Goal: Information Seeking & Learning: Learn about a topic

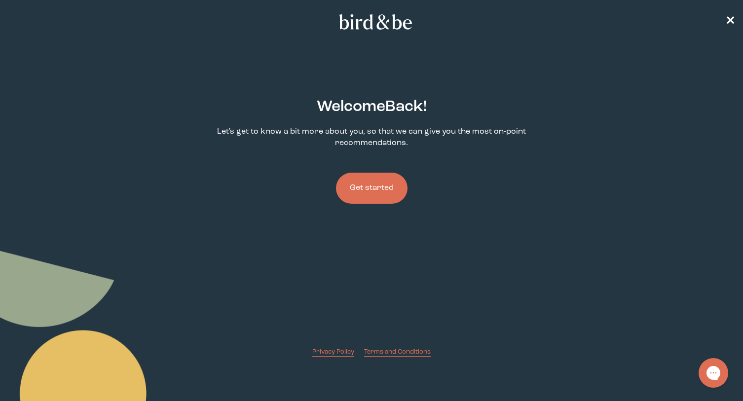
click at [356, 191] on button "Get started" at bounding box center [372, 188] width 72 height 31
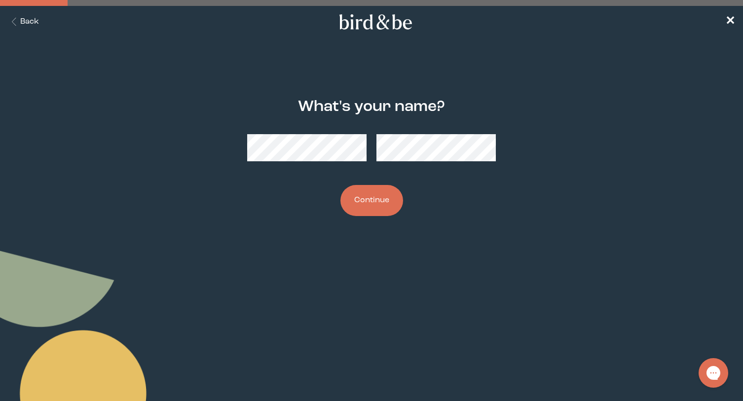
click at [361, 203] on button "Continue" at bounding box center [371, 200] width 63 height 31
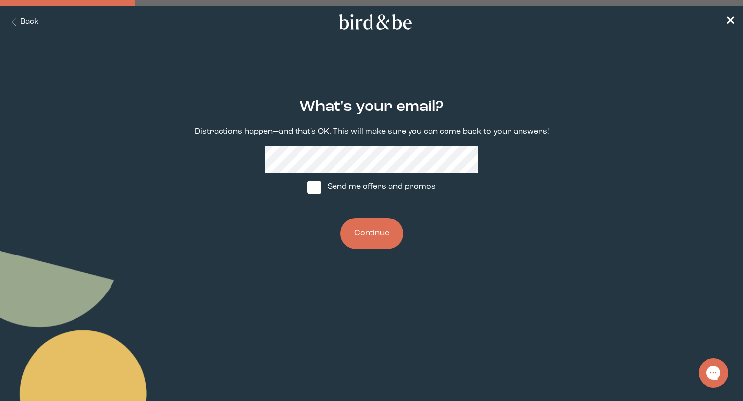
click at [370, 233] on button "Continue" at bounding box center [371, 233] width 63 height 31
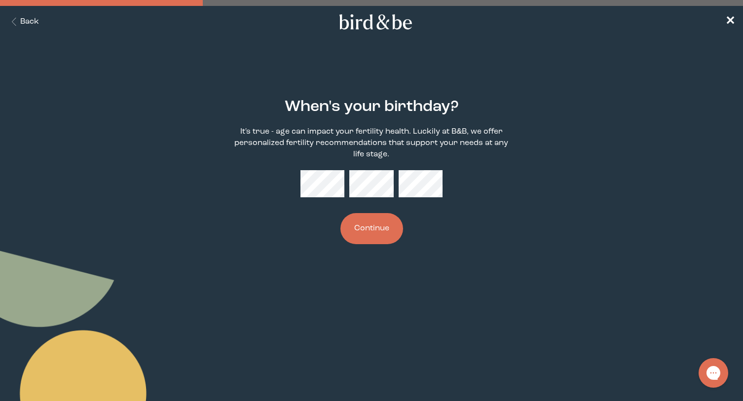
click at [377, 230] on button "Continue" at bounding box center [371, 228] width 63 height 31
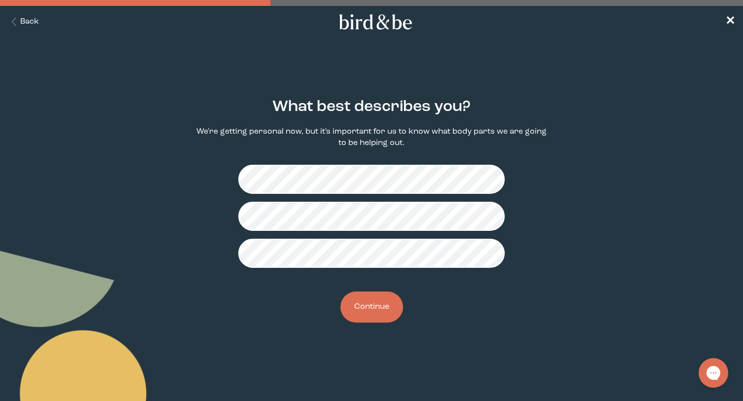
click at [373, 316] on button "Continue" at bounding box center [371, 307] width 63 height 31
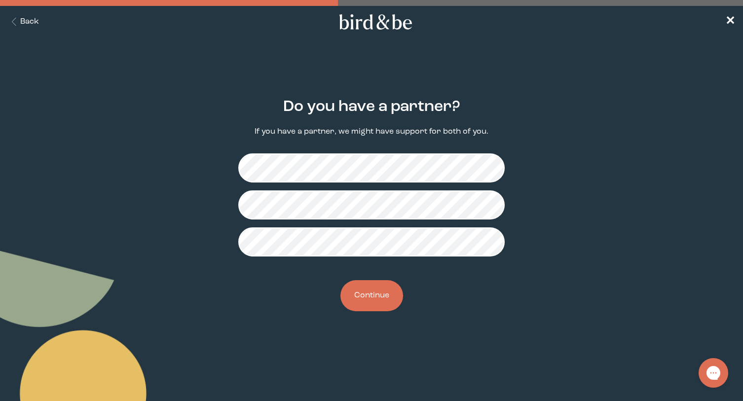
click at [383, 305] on button "Continue" at bounding box center [371, 295] width 63 height 31
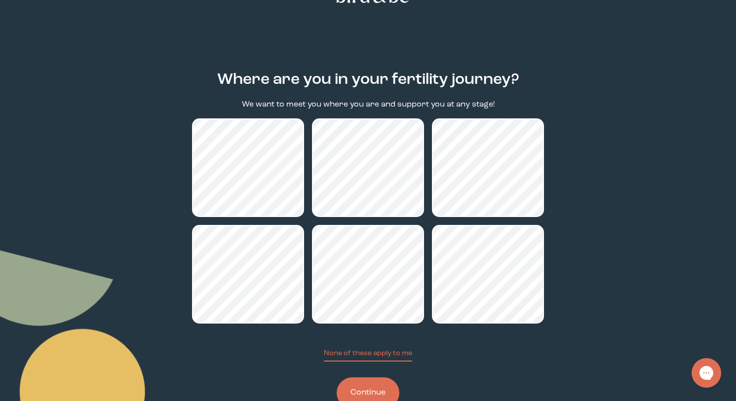
scroll to position [49, 0]
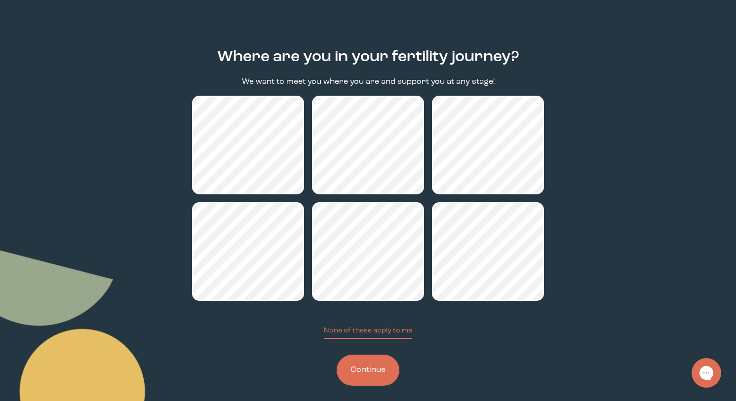
click at [358, 377] on button "Continue" at bounding box center [368, 370] width 63 height 31
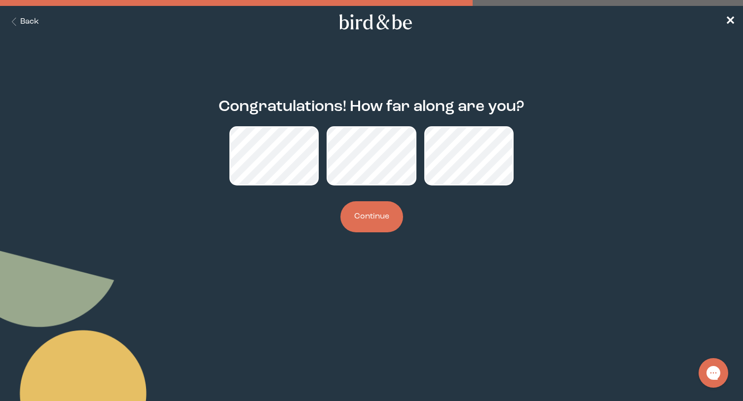
click at [361, 218] on button "Continue" at bounding box center [371, 216] width 63 height 31
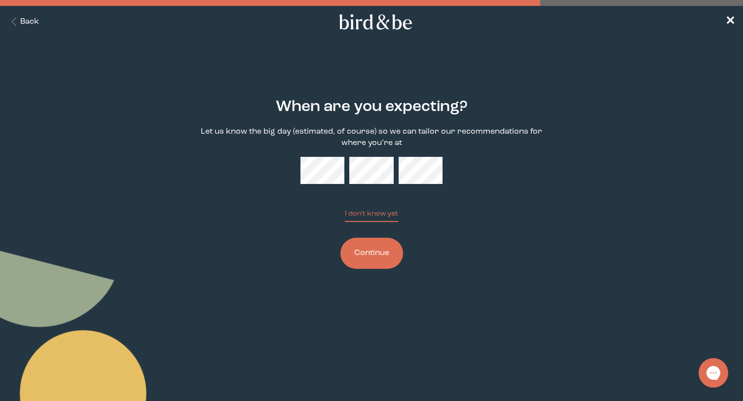
click at [371, 261] on button "Continue" at bounding box center [371, 253] width 63 height 31
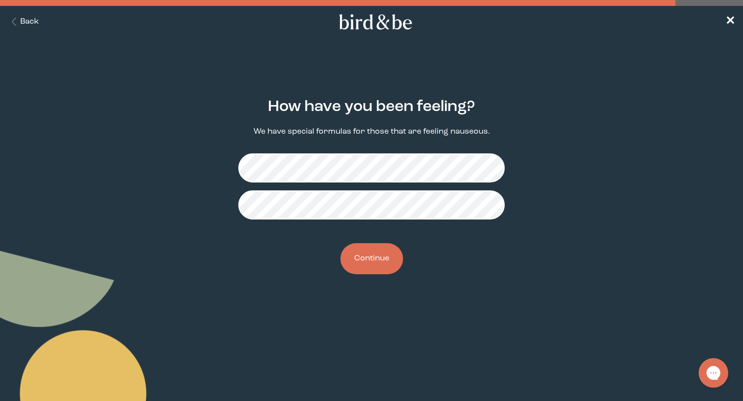
click at [24, 21] on button "Back" at bounding box center [23, 21] width 31 height 11
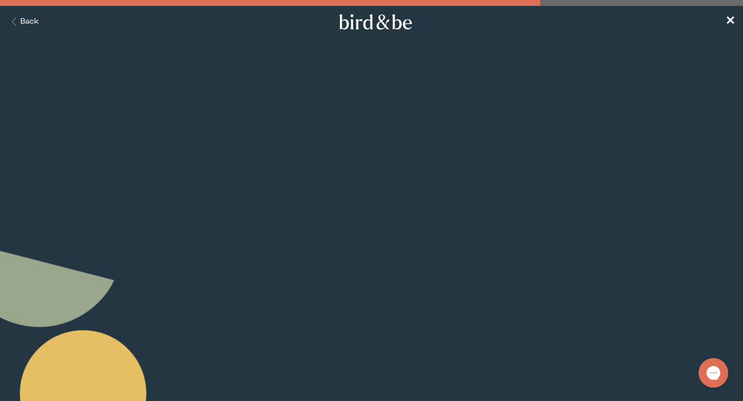
click at [24, 21] on button "Back" at bounding box center [23, 21] width 31 height 11
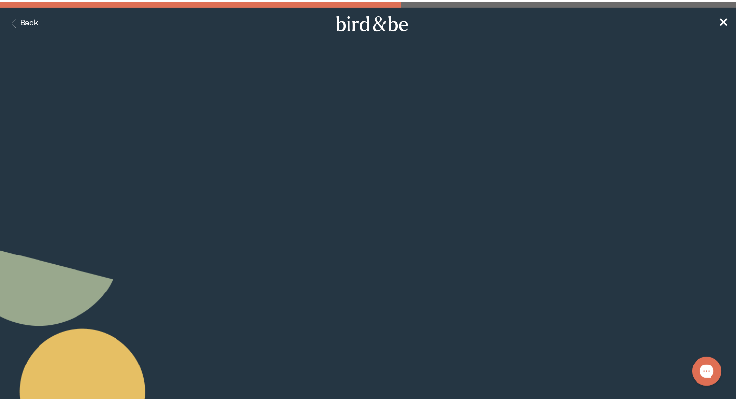
scroll to position [49, 0]
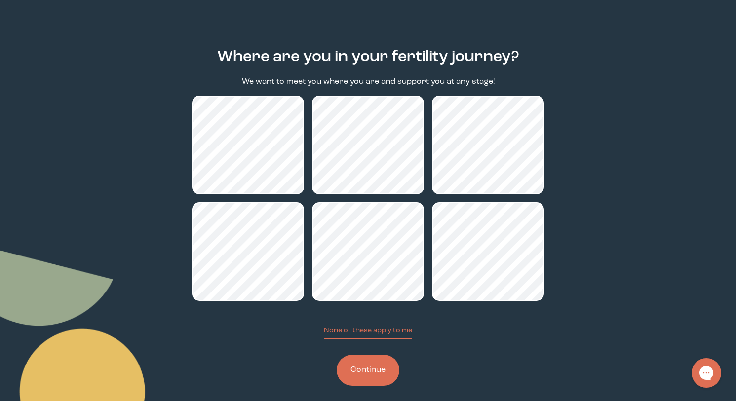
click at [379, 371] on button "Continue" at bounding box center [368, 370] width 63 height 31
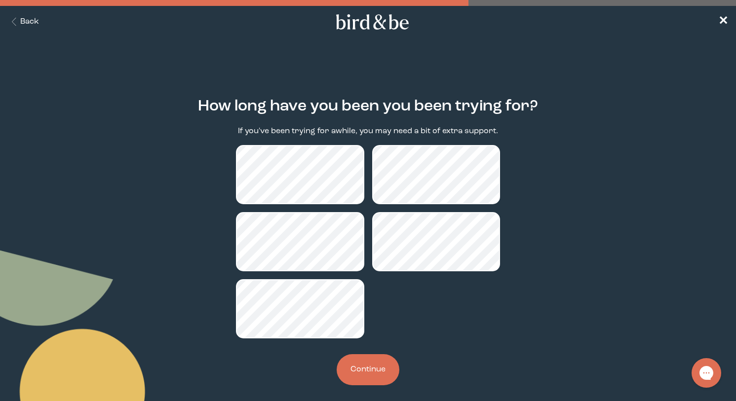
click at [391, 361] on button "Continue" at bounding box center [368, 369] width 63 height 31
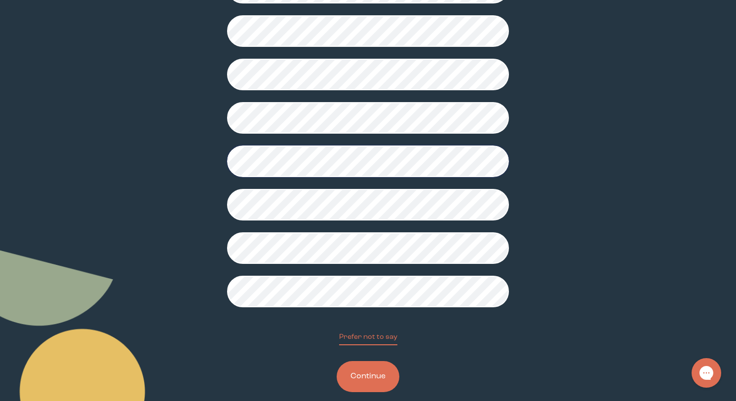
scroll to position [199, 0]
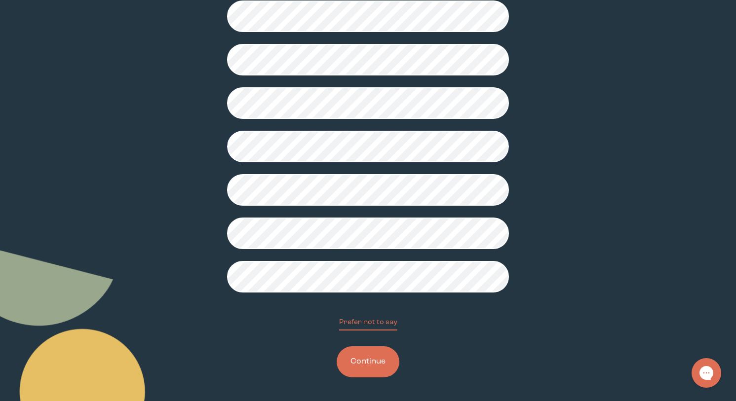
click at [342, 369] on button "Continue" at bounding box center [368, 361] width 63 height 31
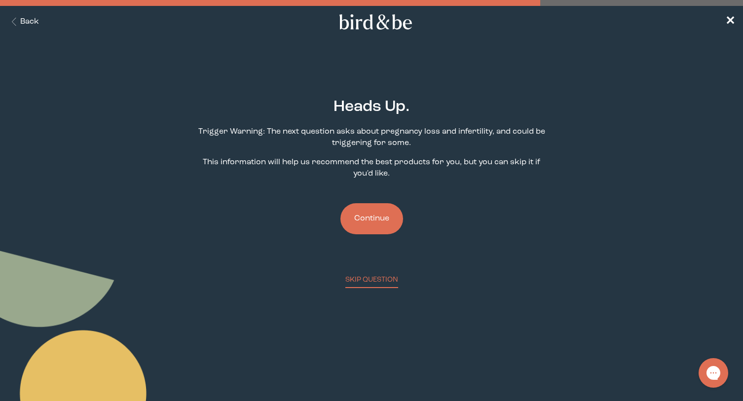
click at [373, 222] on button "Continue" at bounding box center [371, 218] width 63 height 31
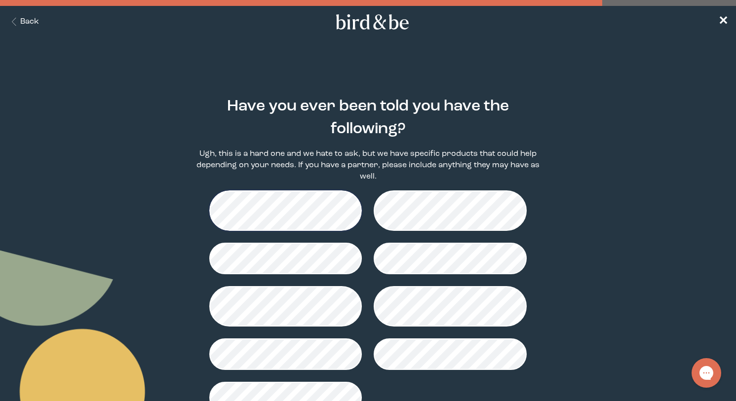
scroll to position [49, 0]
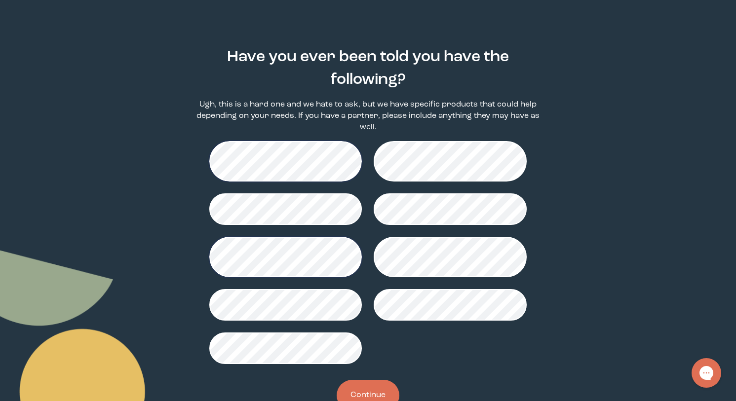
click at [358, 393] on button "Continue" at bounding box center [368, 395] width 63 height 31
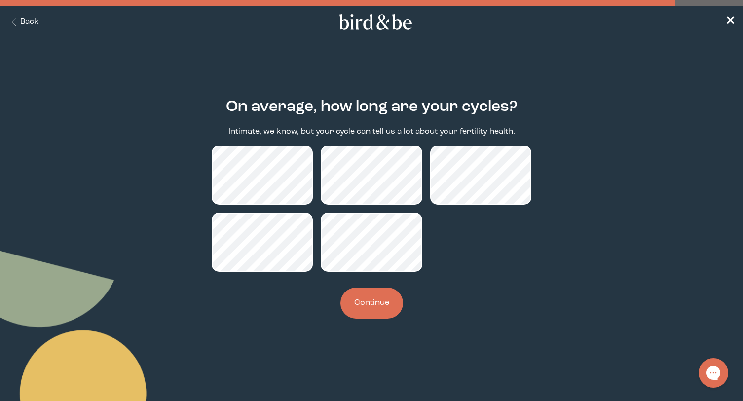
click at [378, 302] on button "Continue" at bounding box center [371, 303] width 63 height 31
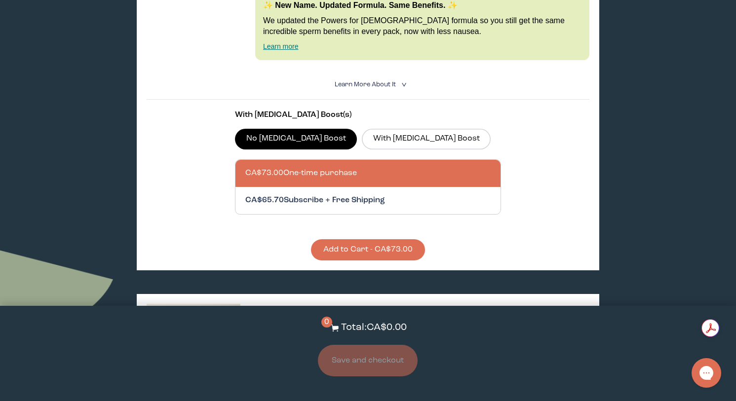
scroll to position [1431, 0]
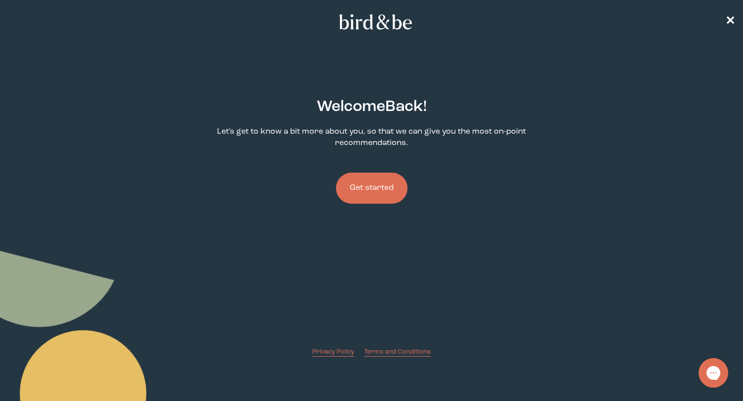
click at [363, 188] on button "Get started" at bounding box center [372, 188] width 72 height 31
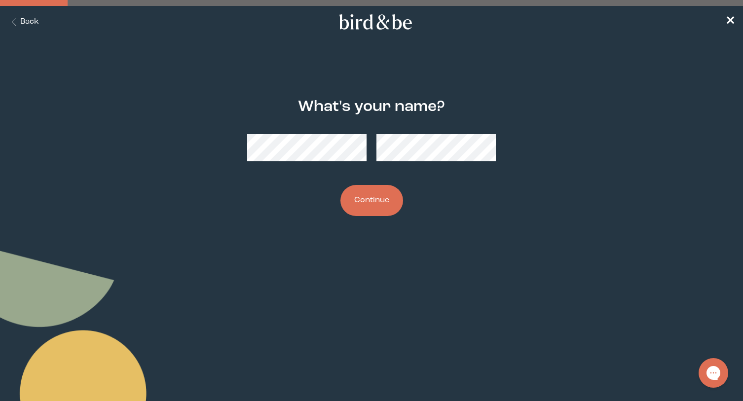
click at [362, 206] on button "Continue" at bounding box center [371, 200] width 63 height 31
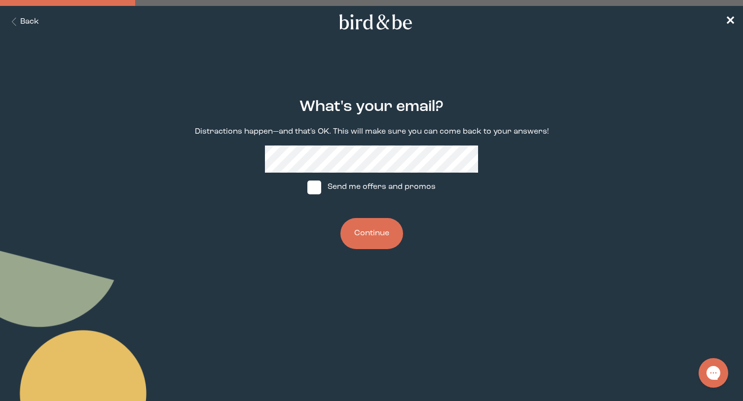
click at [376, 240] on button "Continue" at bounding box center [371, 233] width 63 height 31
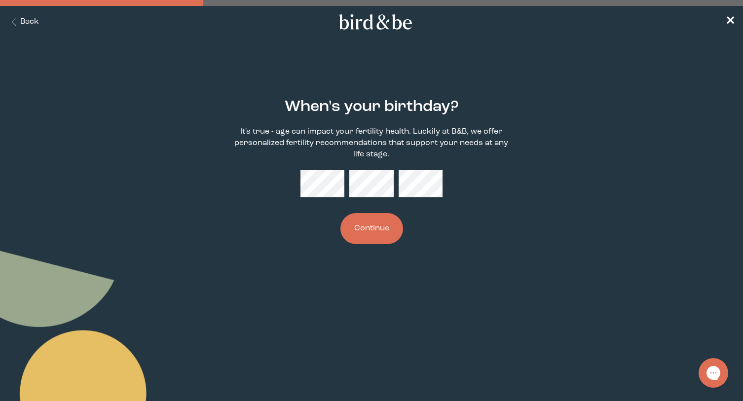
click at [377, 229] on button "Continue" at bounding box center [371, 228] width 63 height 31
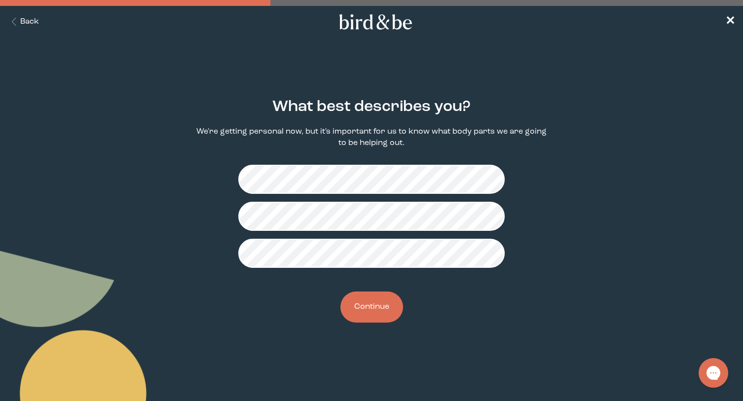
click at [375, 306] on button "Continue" at bounding box center [371, 307] width 63 height 31
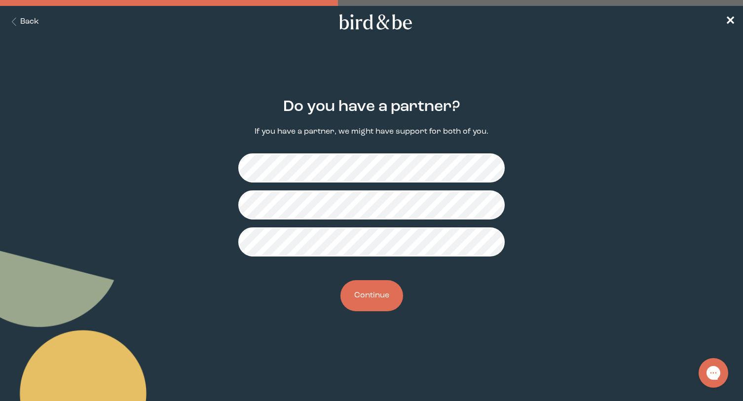
click at [377, 301] on button "Continue" at bounding box center [371, 295] width 63 height 31
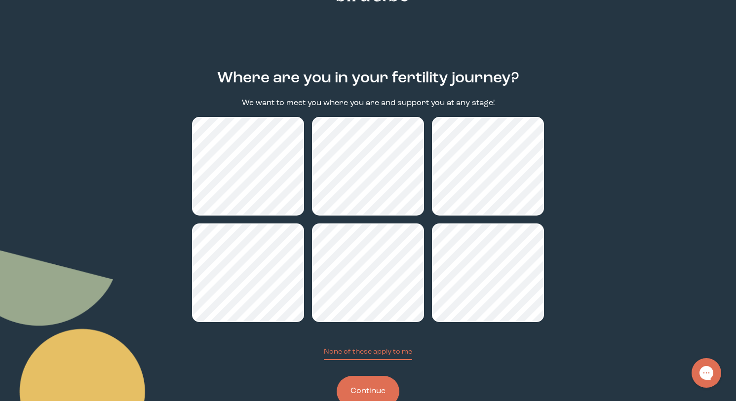
scroll to position [58, 0]
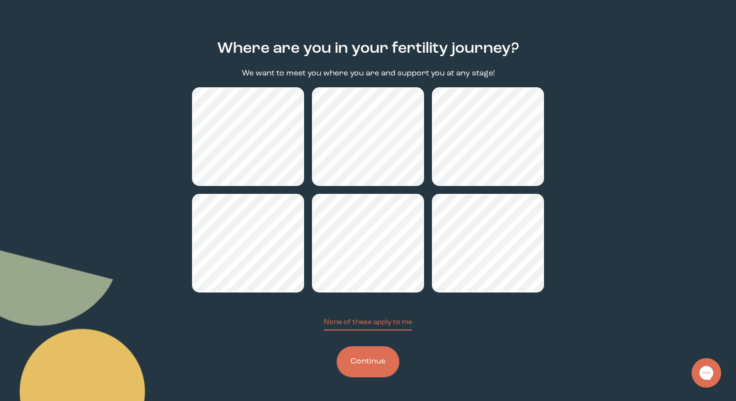
click at [355, 360] on button "Continue" at bounding box center [368, 361] width 63 height 31
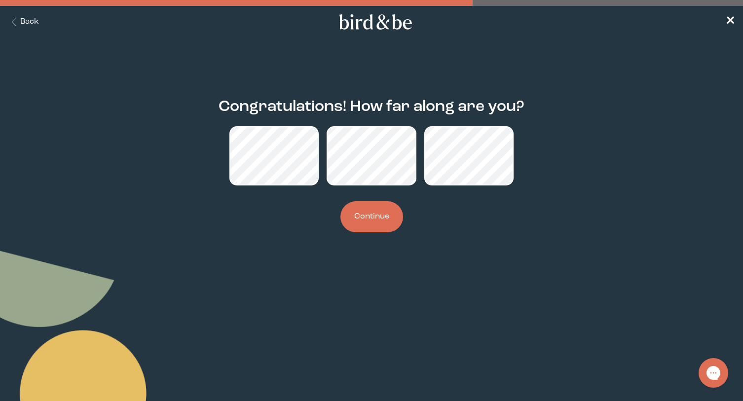
click at [376, 221] on button "Continue" at bounding box center [371, 216] width 63 height 31
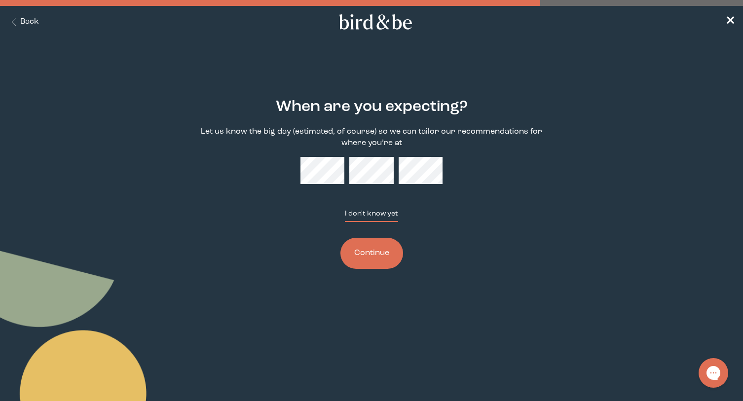
click at [373, 217] on button "I don't know yet" at bounding box center [371, 215] width 53 height 13
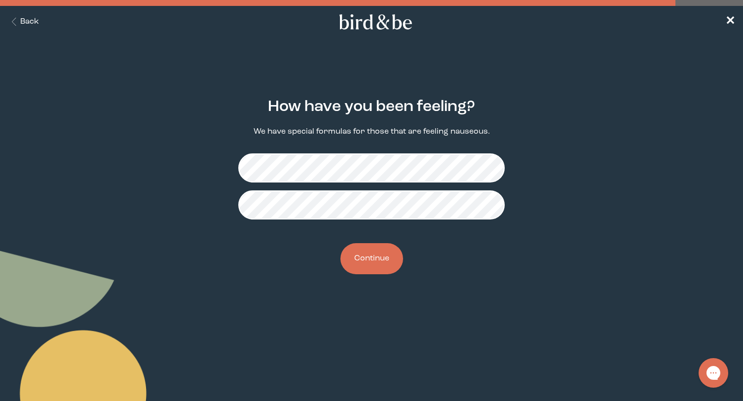
click at [364, 258] on button "Continue" at bounding box center [371, 258] width 63 height 31
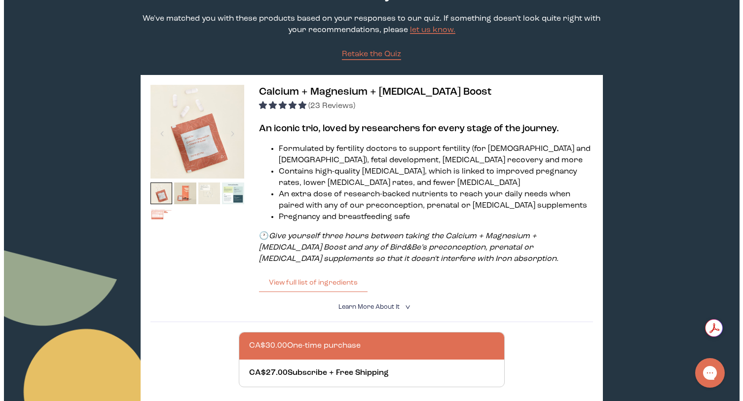
scroll to position [148, 0]
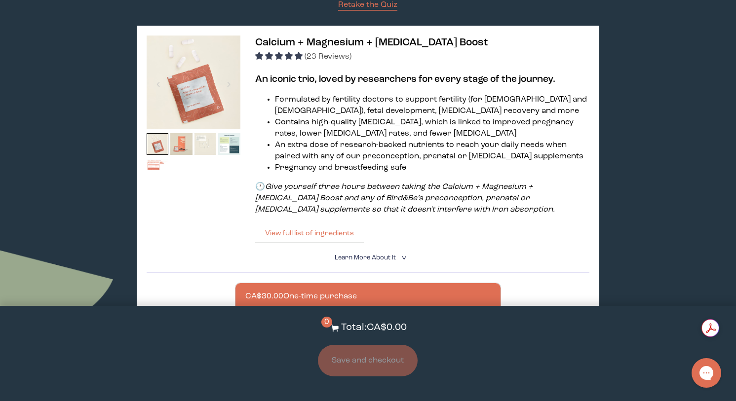
click at [330, 233] on button "View full list of ingredients" at bounding box center [309, 234] width 109 height 20
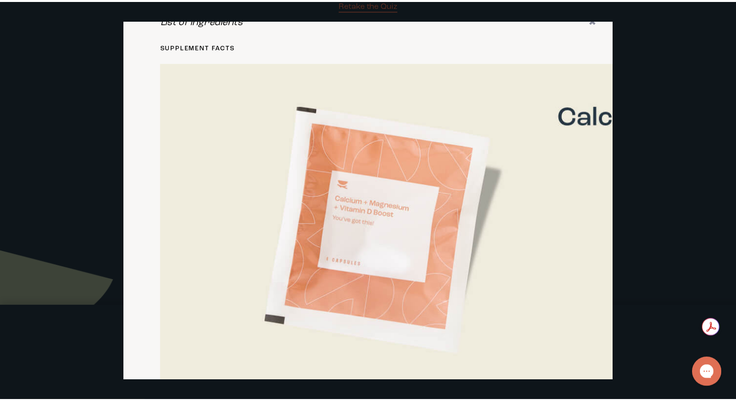
scroll to position [0, 0]
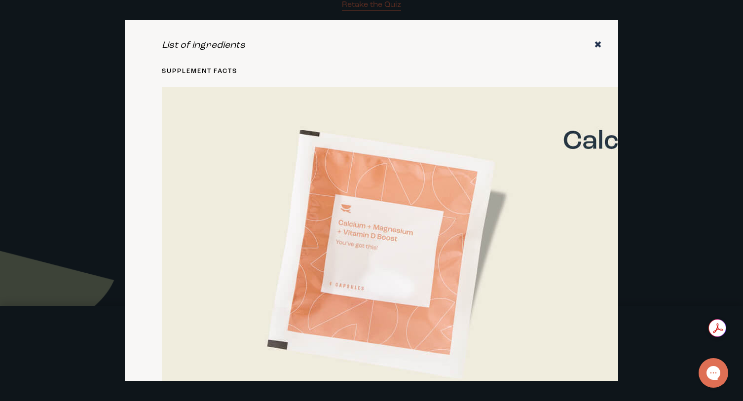
click at [594, 46] on icon "✖" at bounding box center [598, 45] width 8 height 10
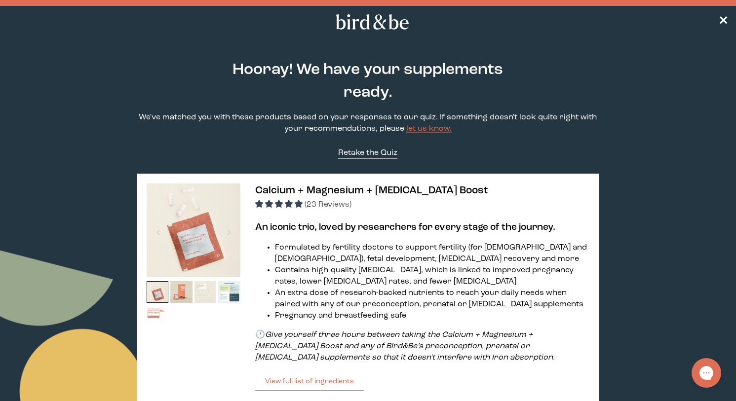
click at [370, 151] on span "Retake the Quiz" at bounding box center [367, 153] width 59 height 8
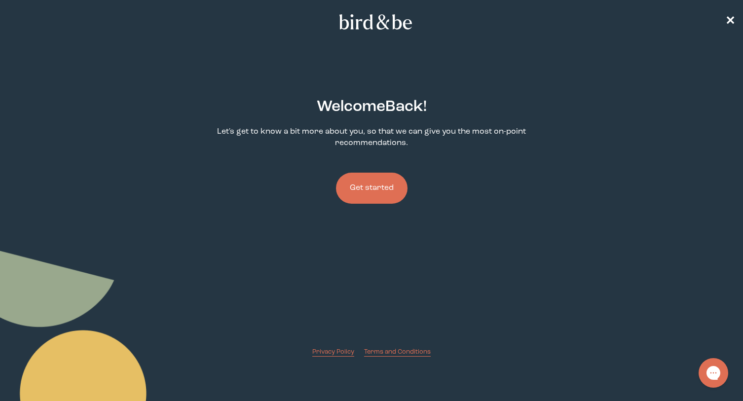
click at [376, 191] on button "Get started" at bounding box center [372, 188] width 72 height 31
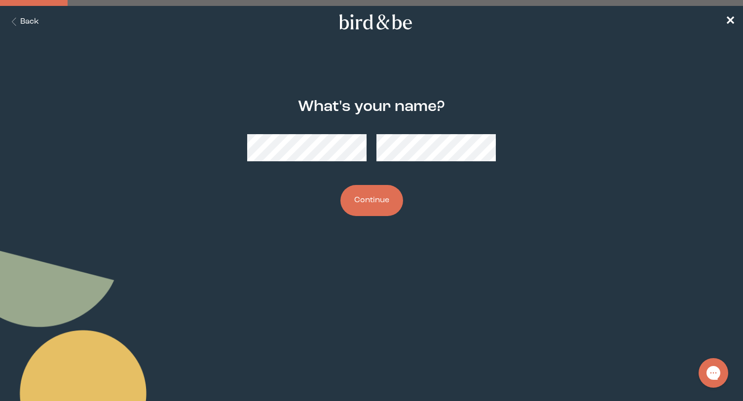
click at [374, 208] on button "Continue" at bounding box center [371, 200] width 63 height 31
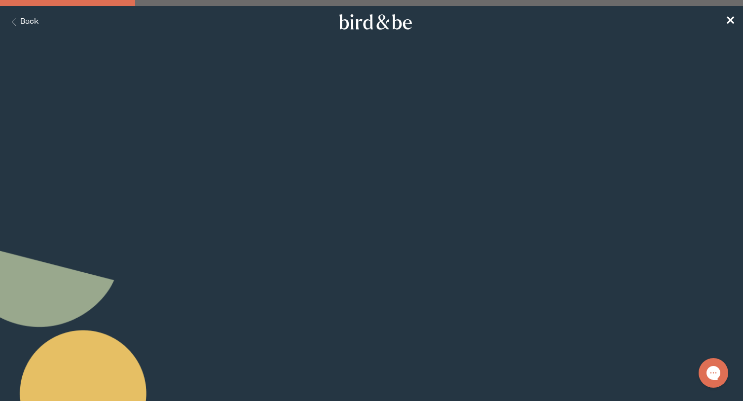
click at [372, 229] on button "Continue" at bounding box center [371, 233] width 63 height 31
click at [372, 232] on button "Continue" at bounding box center [371, 228] width 63 height 31
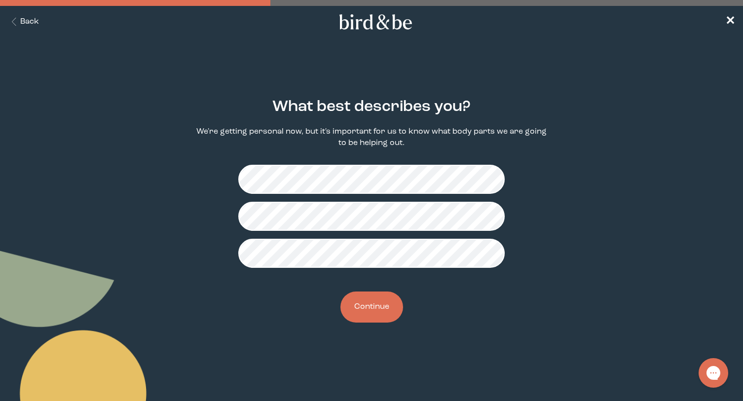
click at [371, 287] on div "What best describes you? We're getting personal now, but it's important for us …" at bounding box center [372, 210] width 356 height 256
click at [369, 305] on button "Continue" at bounding box center [371, 307] width 63 height 31
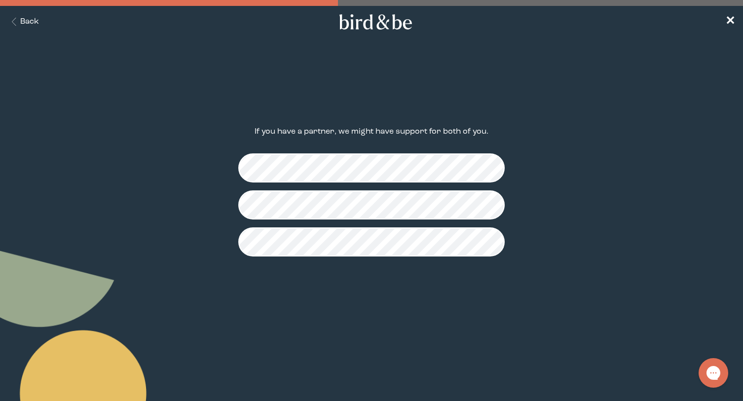
click at [368, 308] on button "Continue" at bounding box center [371, 295] width 63 height 31
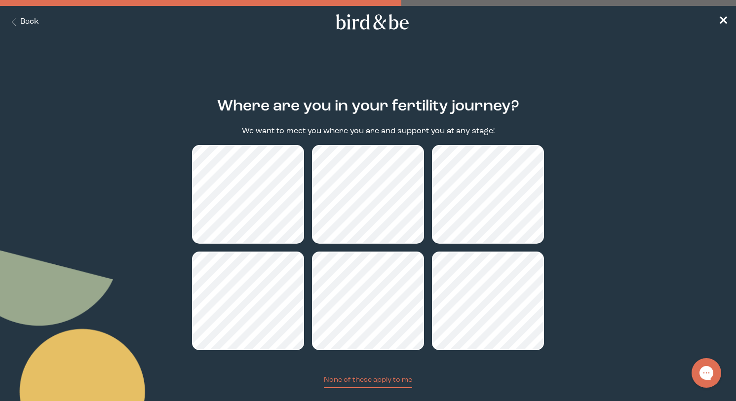
scroll to position [58, 0]
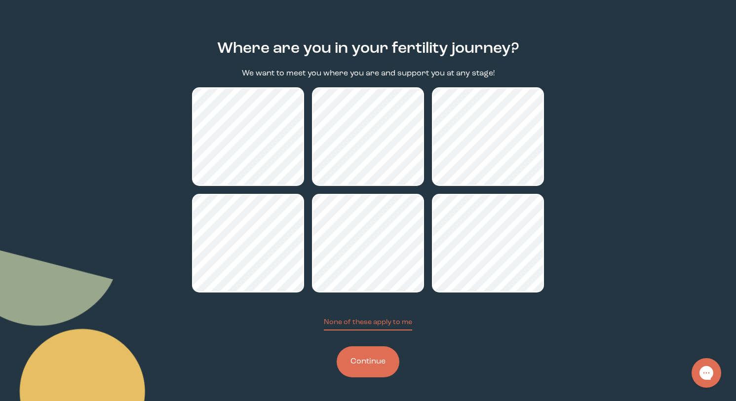
click at [367, 358] on button "Continue" at bounding box center [368, 361] width 63 height 31
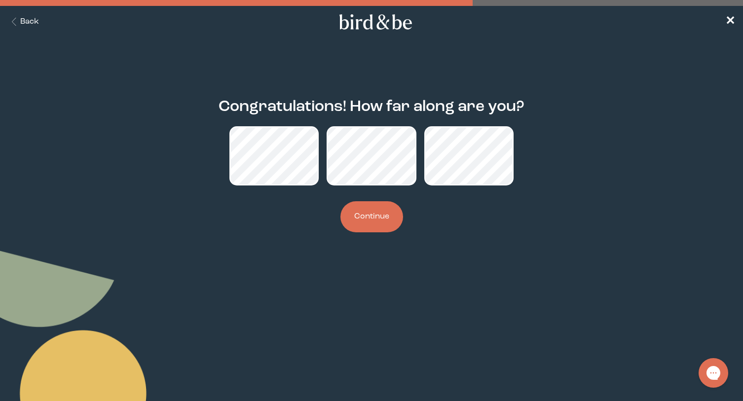
click at [375, 215] on button "Continue" at bounding box center [371, 216] width 63 height 31
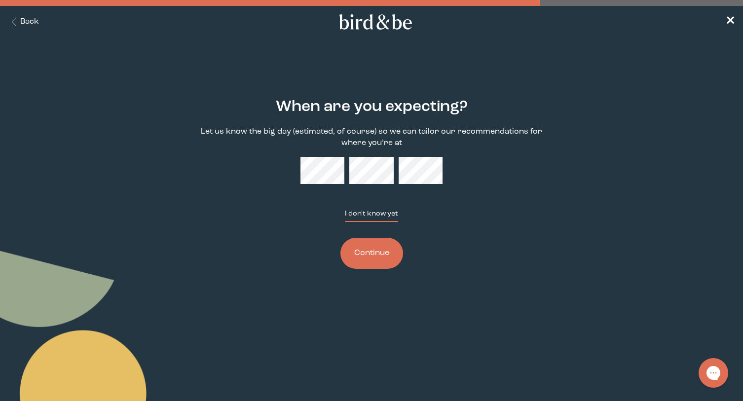
click at [372, 215] on button "I don't know yet" at bounding box center [371, 215] width 53 height 13
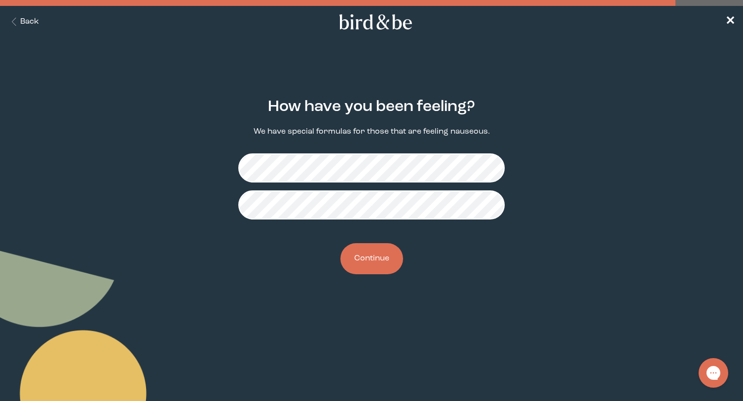
click at [362, 257] on button "Continue" at bounding box center [371, 258] width 63 height 31
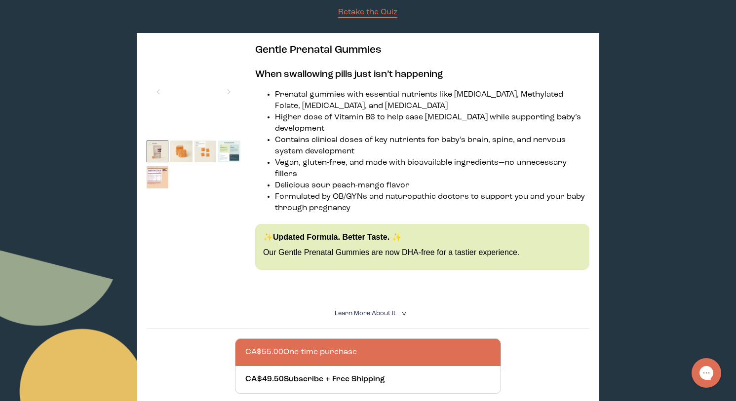
scroll to position [148, 0]
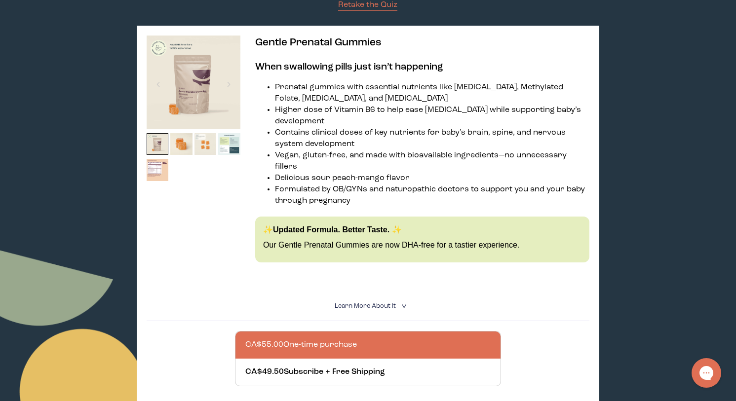
click at [369, 301] on summary "Learn More About it <" at bounding box center [368, 305] width 66 height 9
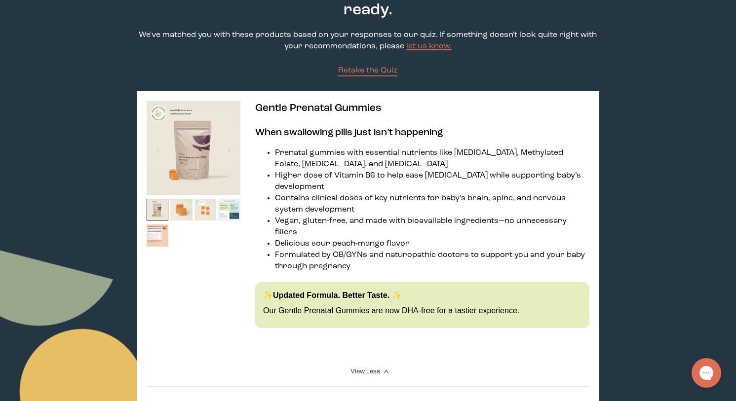
scroll to position [49, 0]
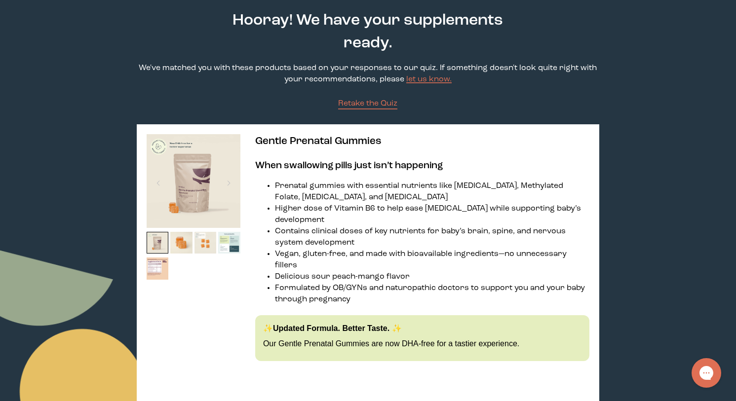
click at [304, 139] on span "Gentle Prenatal Gummies" at bounding box center [318, 141] width 126 height 10
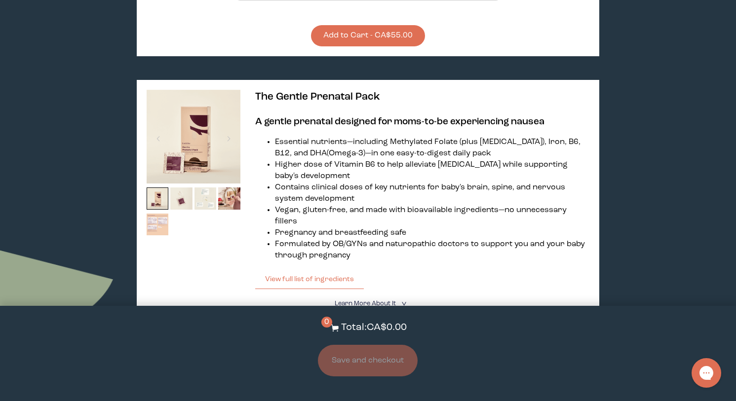
scroll to position [789, 0]
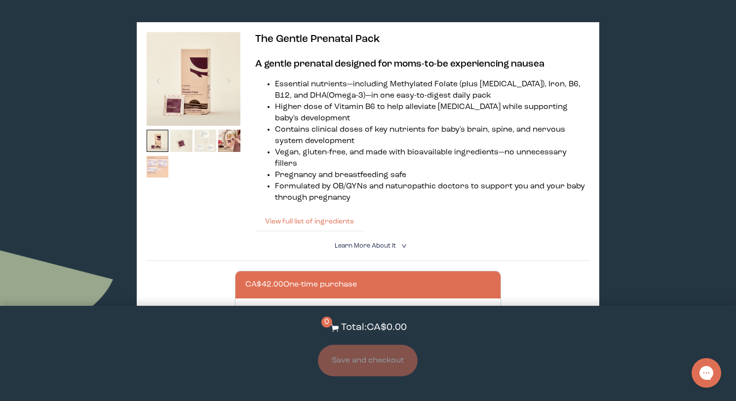
click at [298, 212] on button "View full list of ingredients" at bounding box center [309, 222] width 109 height 20
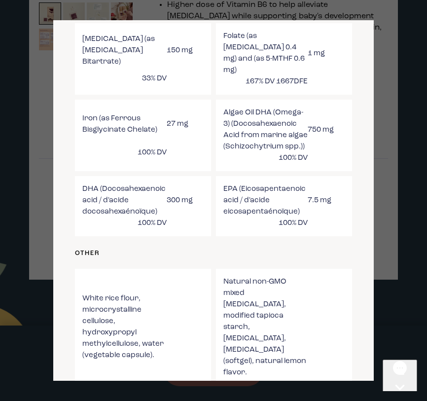
scroll to position [616, 0]
